Goal: Information Seeking & Learning: Learn about a topic

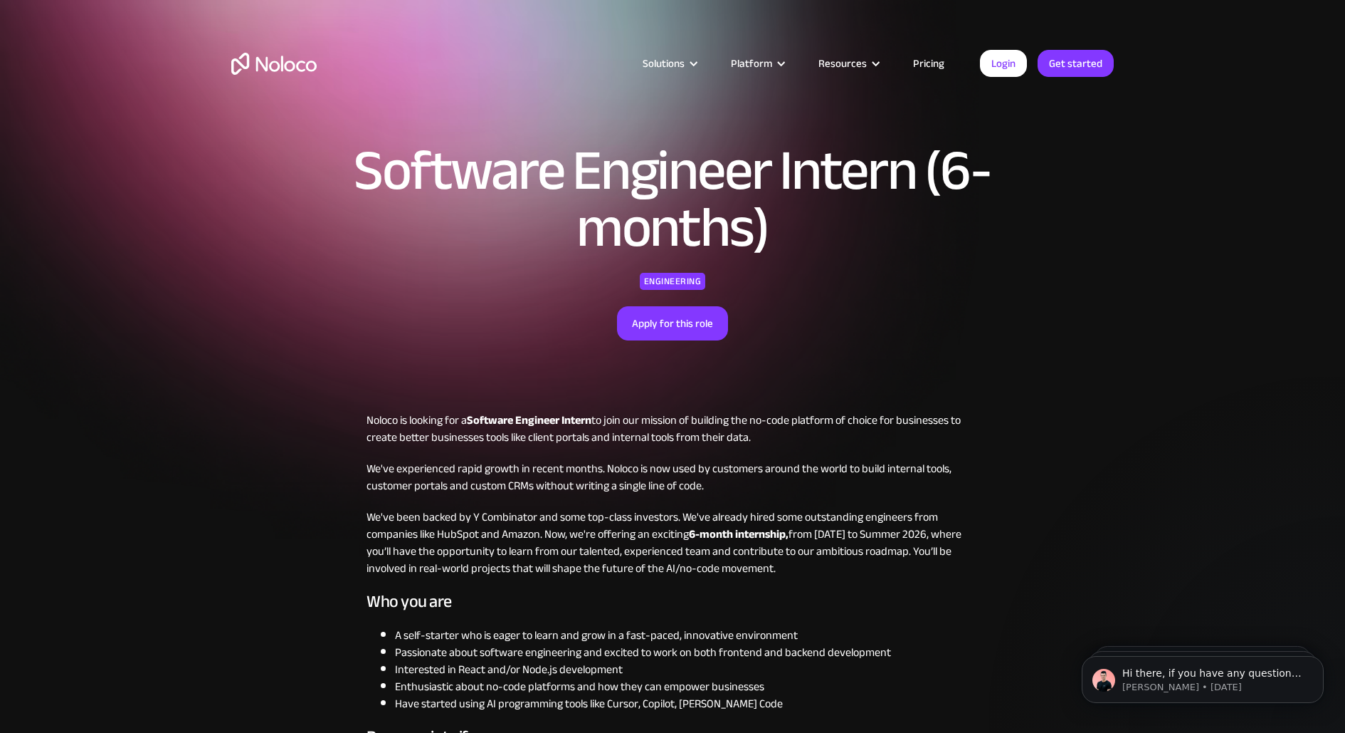
scroll to position [58, 0]
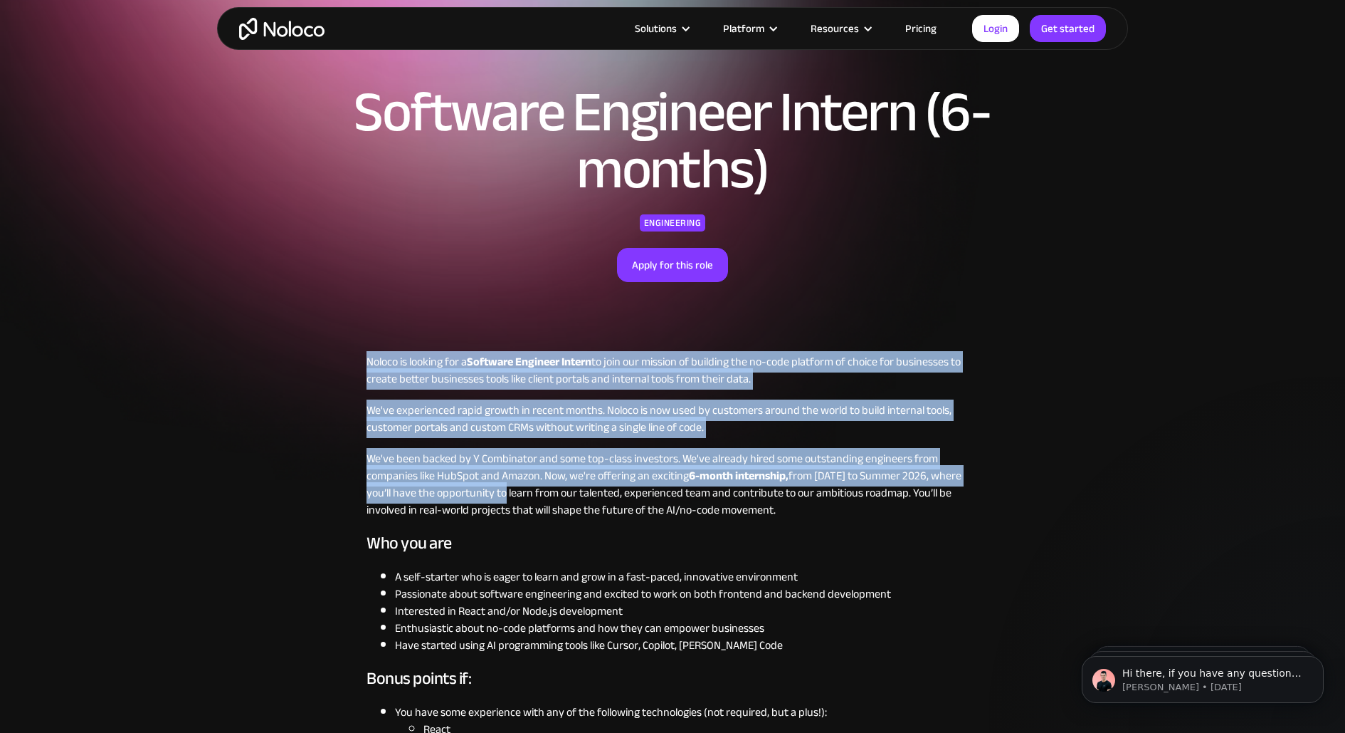
drag, startPoint x: 367, startPoint y: 362, endPoint x: 510, endPoint y: 480, distance: 185.0
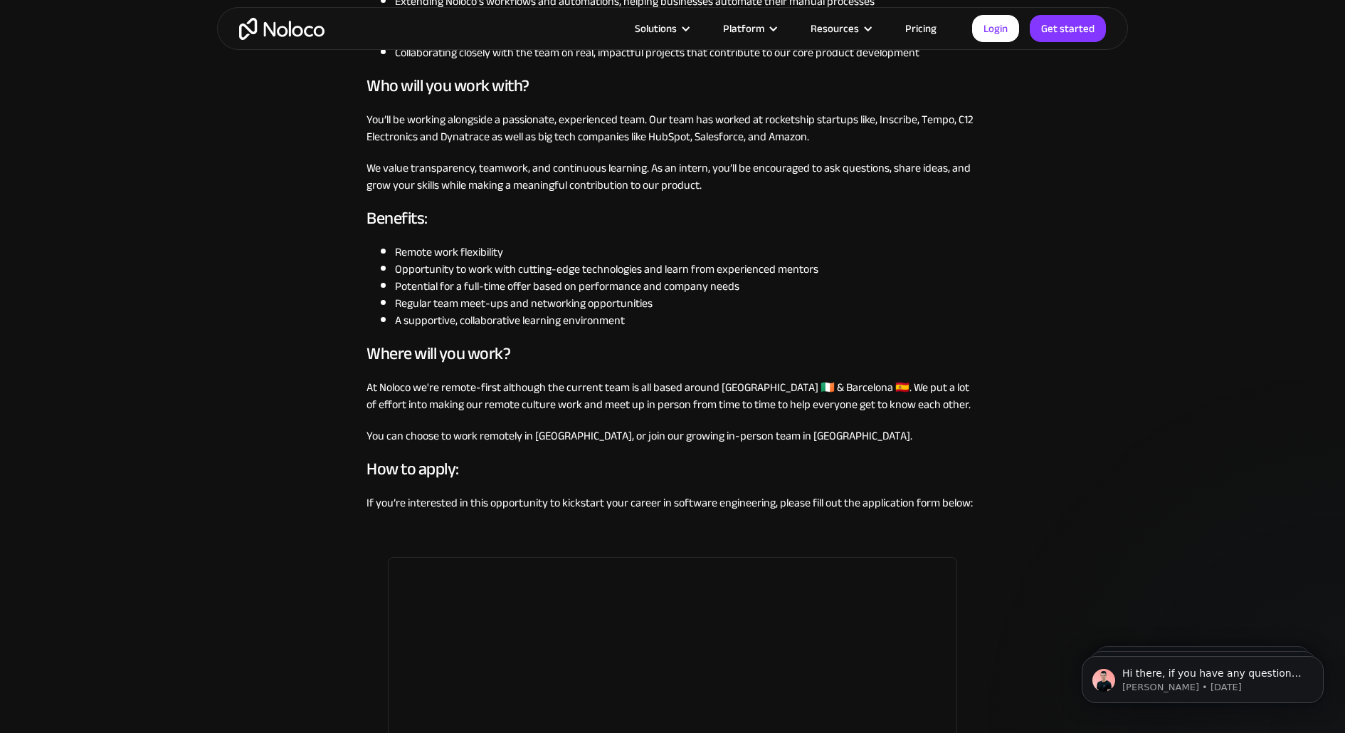
scroll to position [1018, 0]
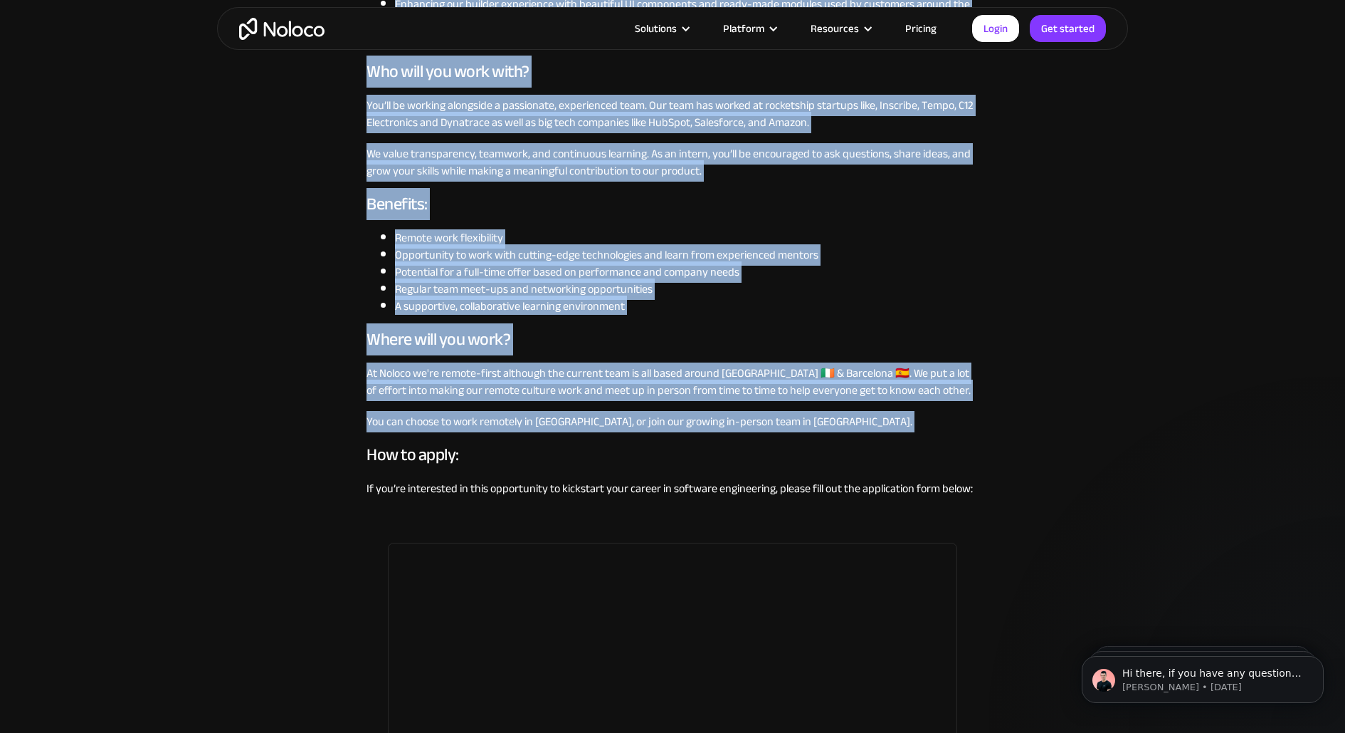
copy div "Loremi do sitamet con a Elitsedd Eiusmodt Incidi ut labo etd magnaal en adminim…"
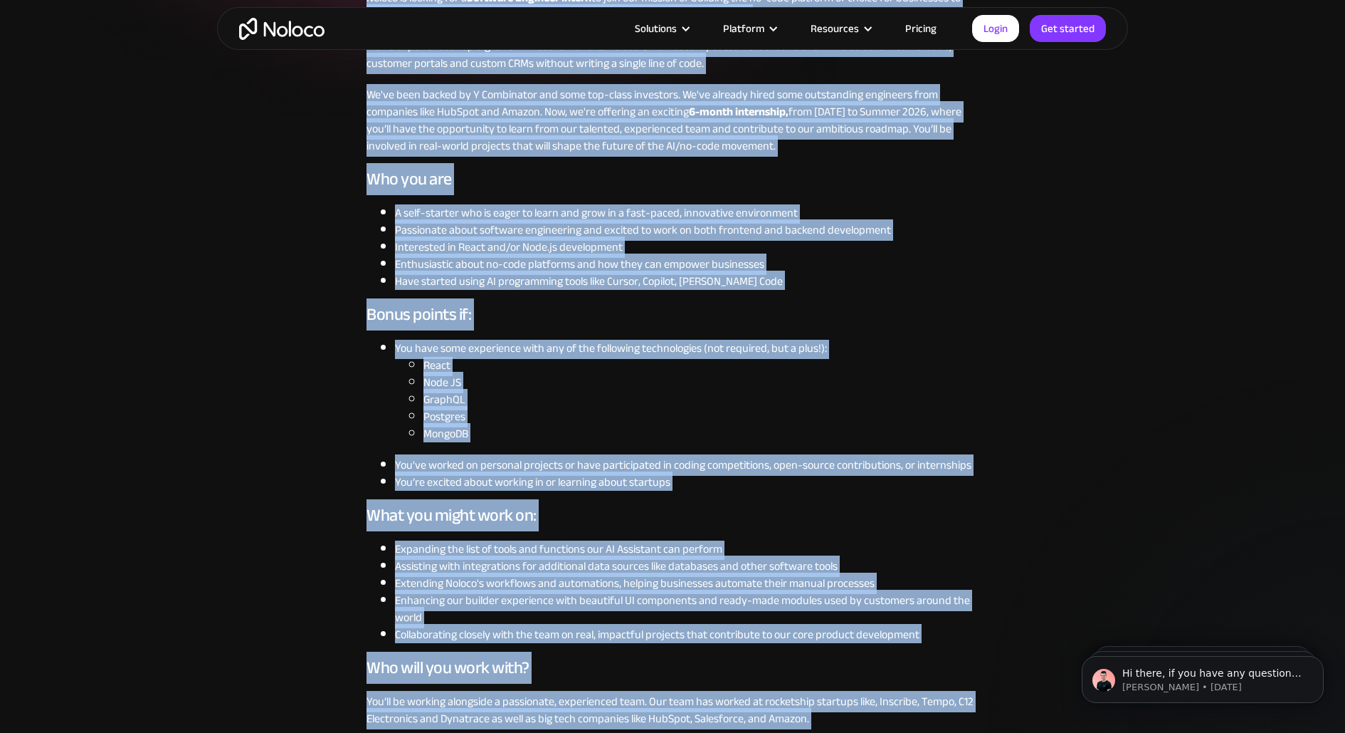
click at [639, 288] on li "Have started using AI programming tools like Cursor, Copilot, [PERSON_NAME] Code" at bounding box center [687, 281] width 584 height 17
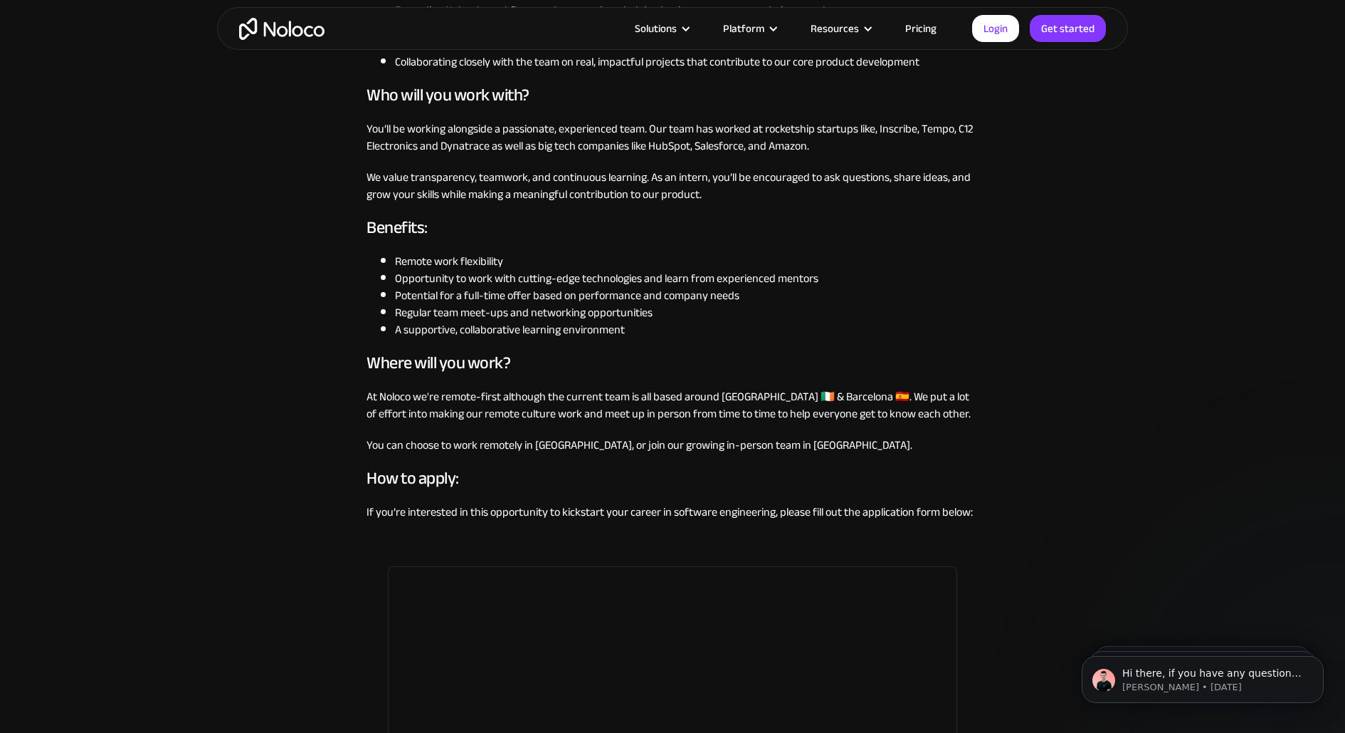
scroll to position [1001, 0]
